Goal: Task Accomplishment & Management: Manage account settings

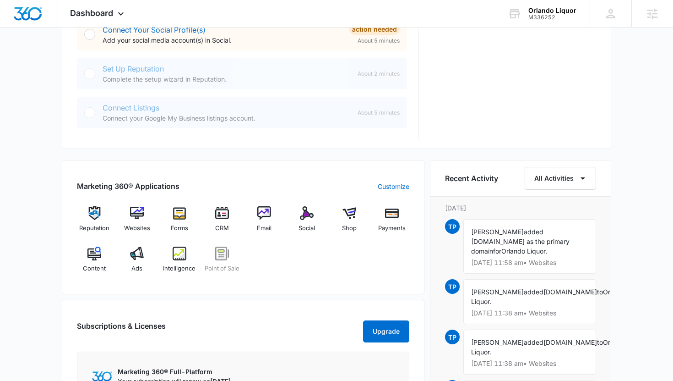
scroll to position [474, 0]
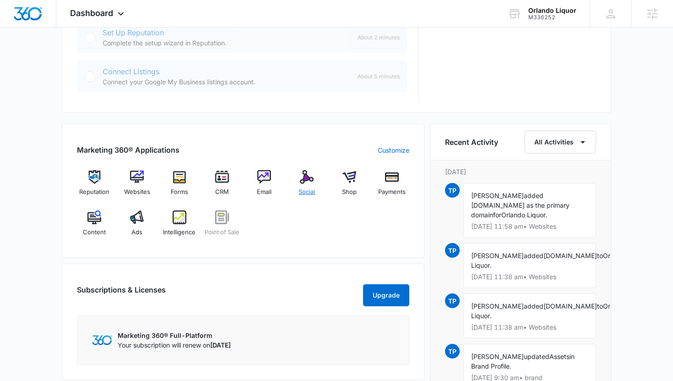
click at [308, 187] on div "Social" at bounding box center [306, 186] width 35 height 33
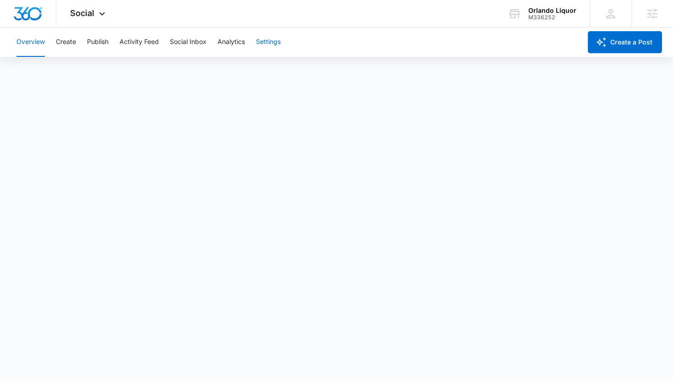
click at [269, 39] on button "Settings" at bounding box center [268, 41] width 25 height 29
click at [267, 50] on button "Settings" at bounding box center [268, 41] width 25 height 29
click at [79, 13] on span "Social" at bounding box center [82, 13] width 24 height 10
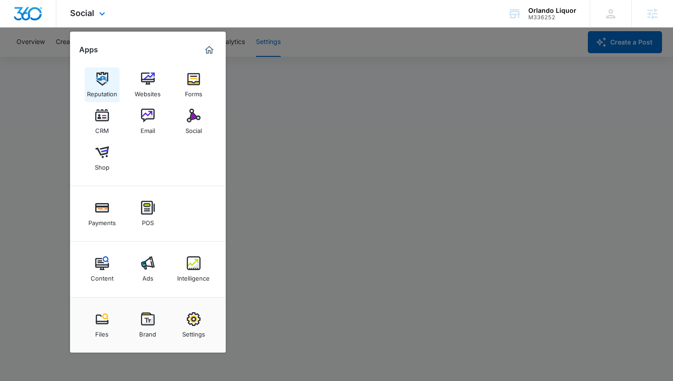
click at [97, 97] on link "Reputation" at bounding box center [102, 84] width 35 height 35
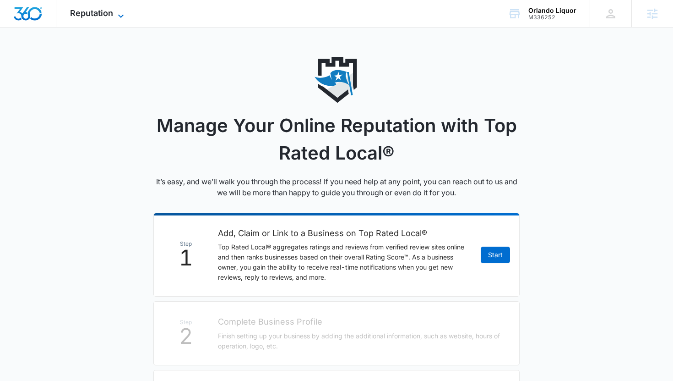
click at [95, 11] on span "Reputation" at bounding box center [91, 13] width 43 height 10
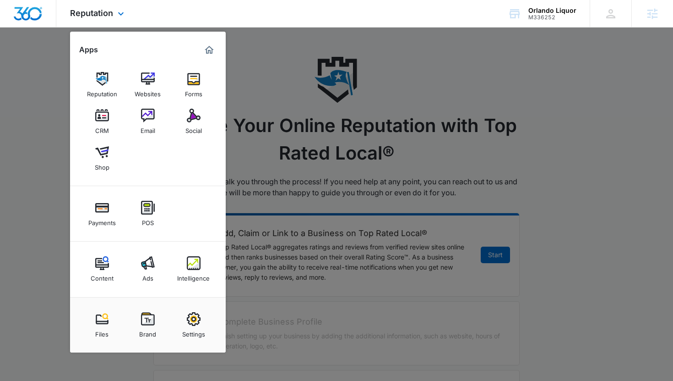
drag, startPoint x: 157, startPoint y: 80, endPoint x: 245, endPoint y: 5, distance: 116.0
click at [0, 0] on div "Reputation Apps Reputation Websites Forms CRM Email Social Shop Payments POS Co…" at bounding box center [336, 13] width 673 height 27
